Goal: Find specific page/section: Find specific page/section

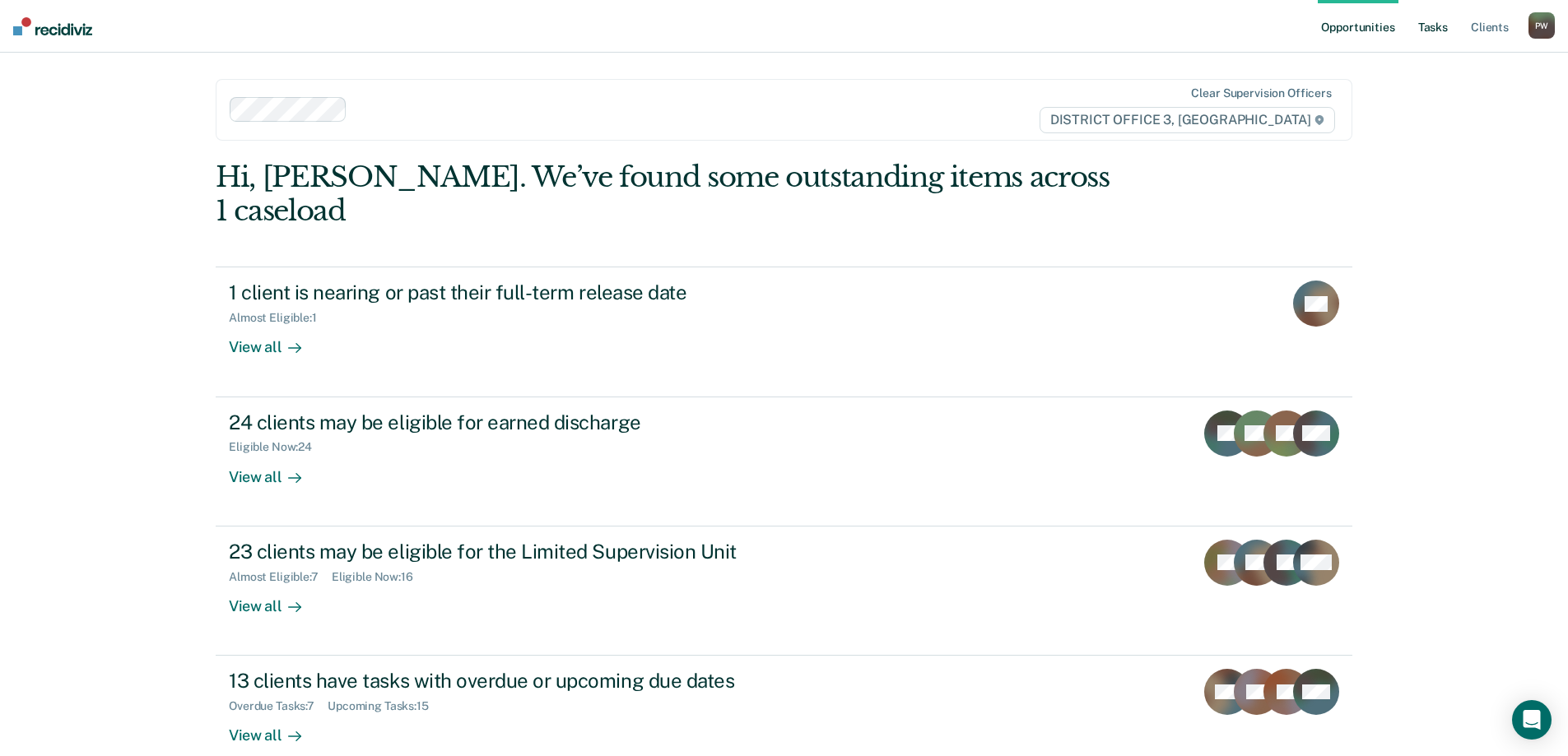
click at [1423, 26] on link "Tasks" at bounding box center [1433, 26] width 36 height 53
click at [1429, 25] on link "Tasks" at bounding box center [1445, 26] width 36 height 53
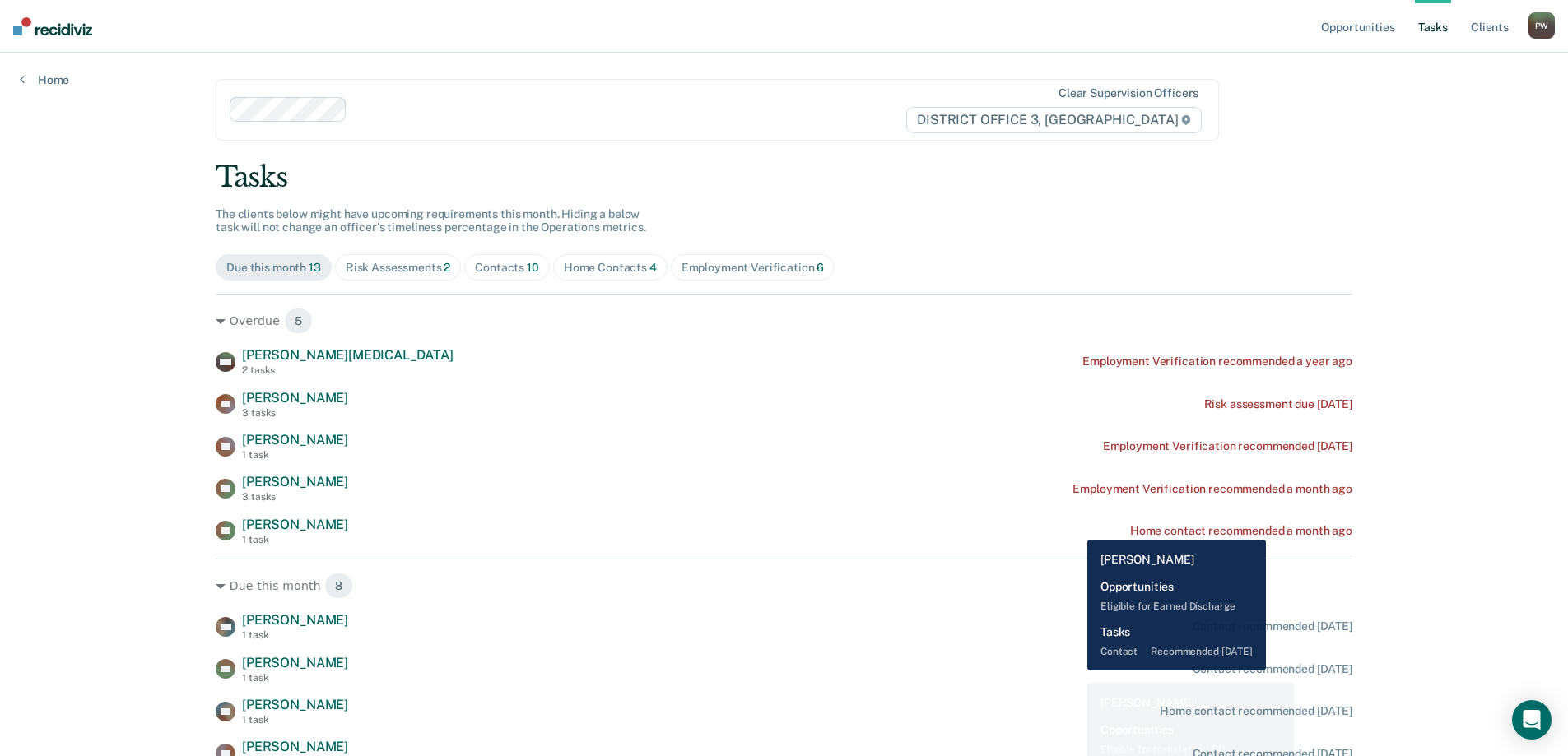
scroll to position [82, 0]
